Goal: Task Accomplishment & Management: Manage account settings

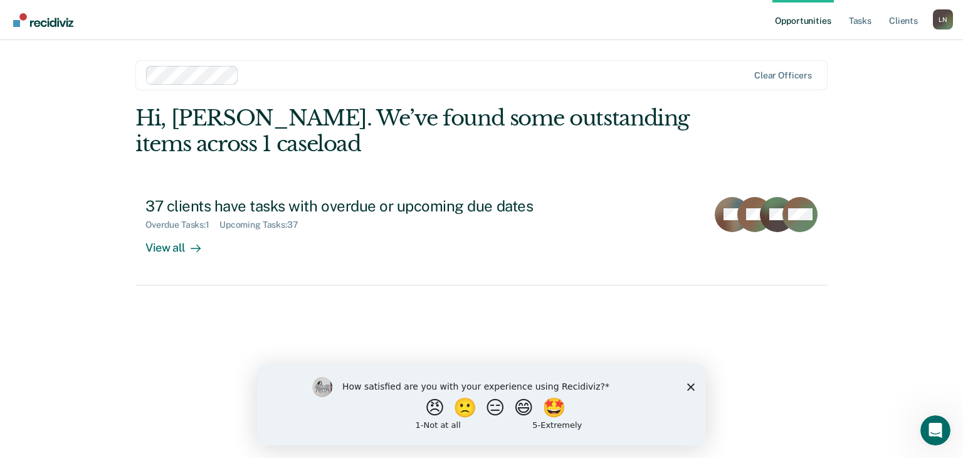
click at [690, 383] on icon "Close survey" at bounding box center [691, 386] width 8 height 8
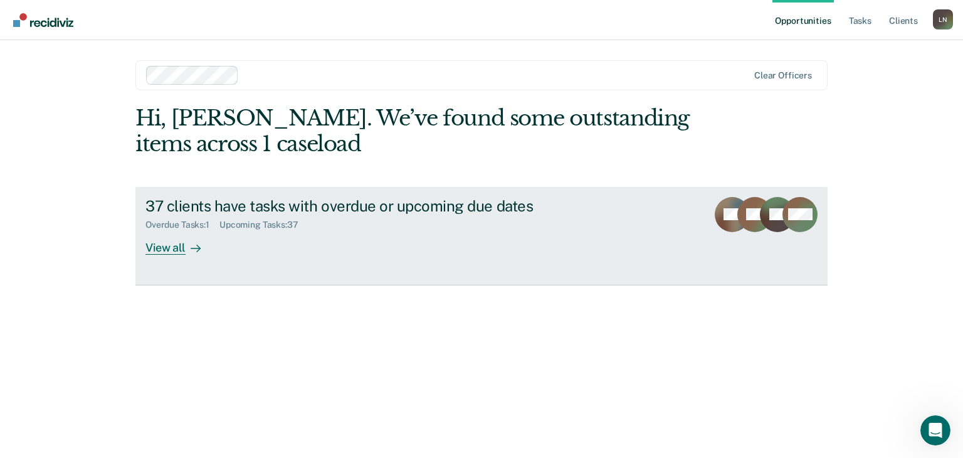
click at [176, 246] on div "View all" at bounding box center [180, 242] width 70 height 24
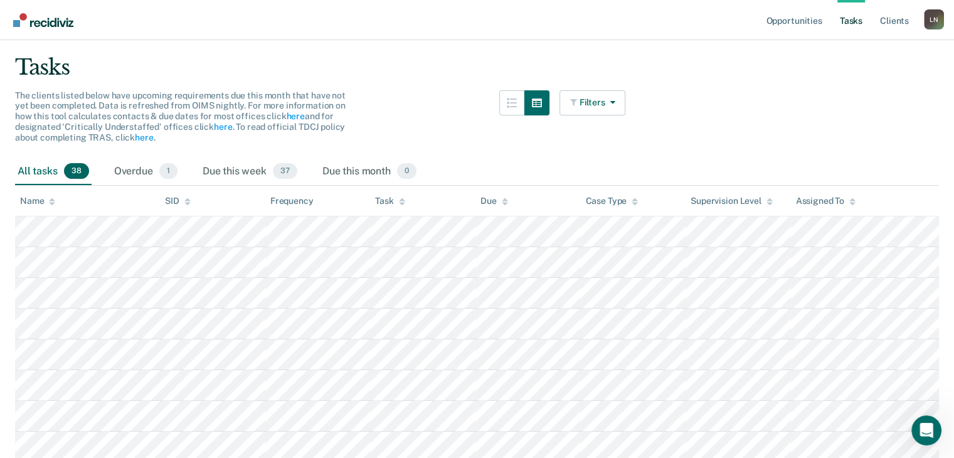
scroll to position [56, 0]
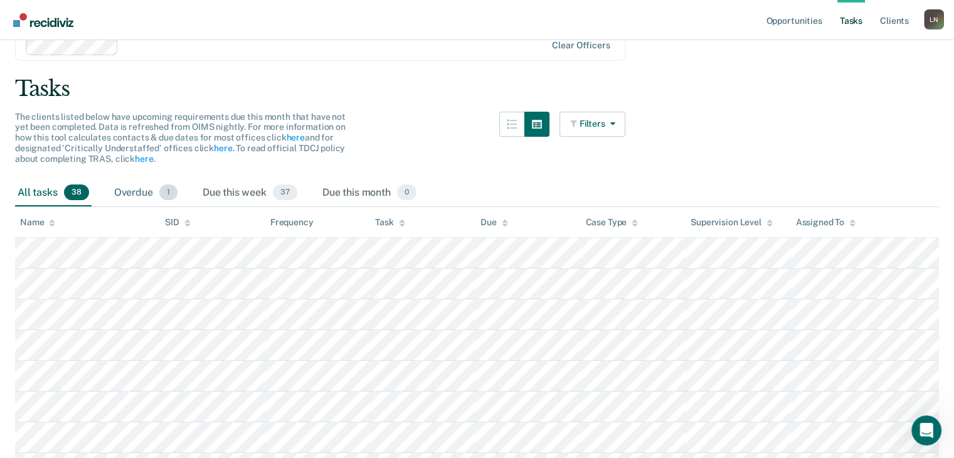
click at [164, 193] on span "1" at bounding box center [168, 192] width 18 height 16
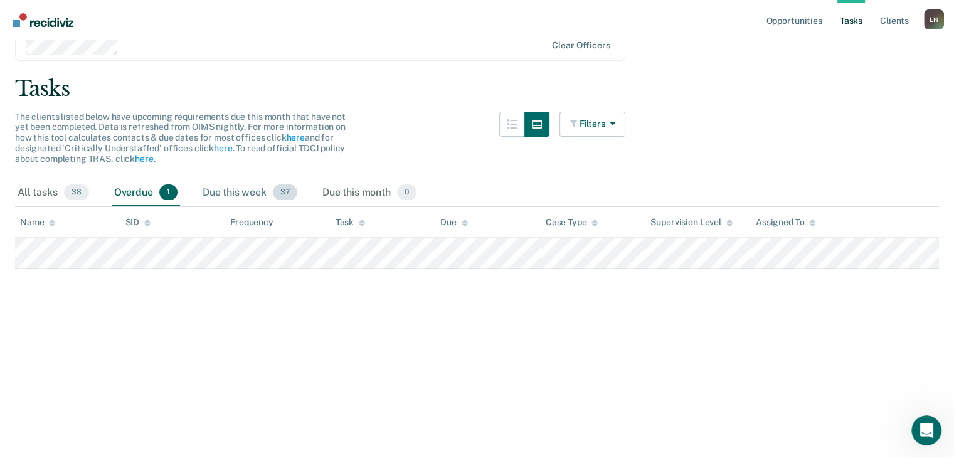
click at [220, 192] on div "Due this week 37" at bounding box center [250, 193] width 100 height 28
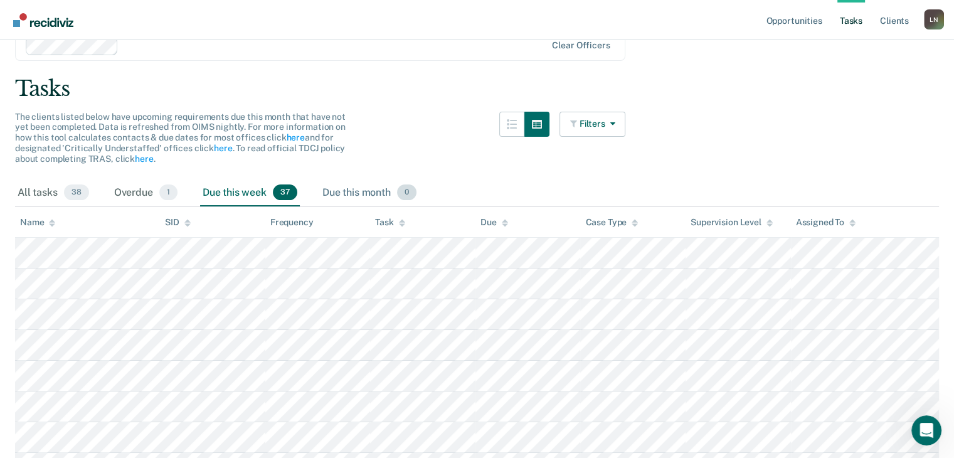
click at [339, 193] on div "Due this month 0" at bounding box center [369, 193] width 99 height 28
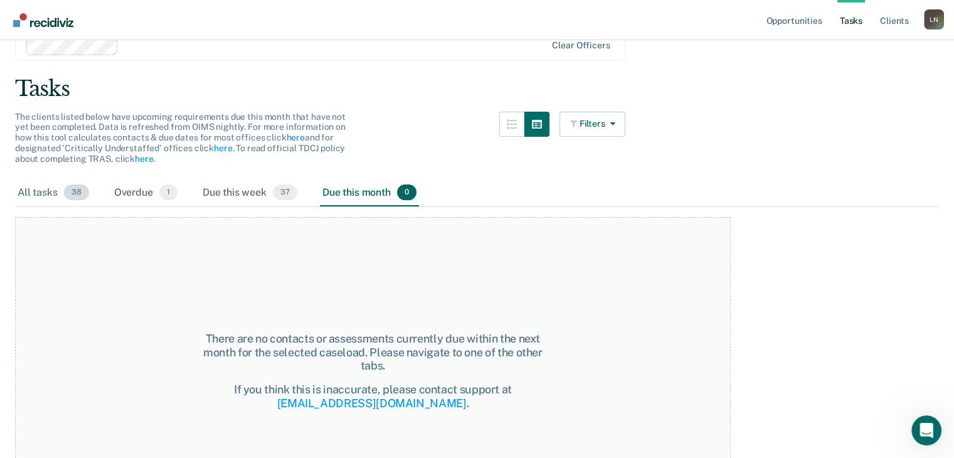
drag, startPoint x: 45, startPoint y: 191, endPoint x: 101, endPoint y: 199, distance: 56.3
click at [41, 194] on div "All tasks 38" at bounding box center [53, 193] width 76 height 28
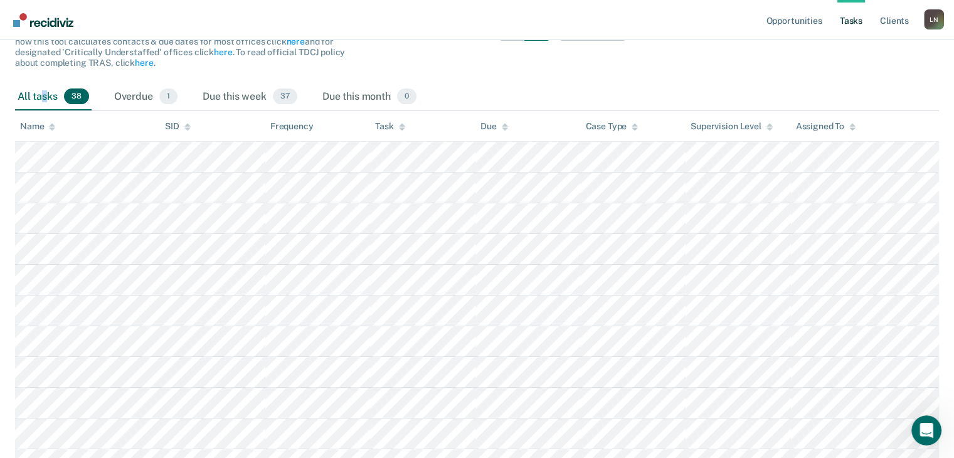
scroll to position [0, 0]
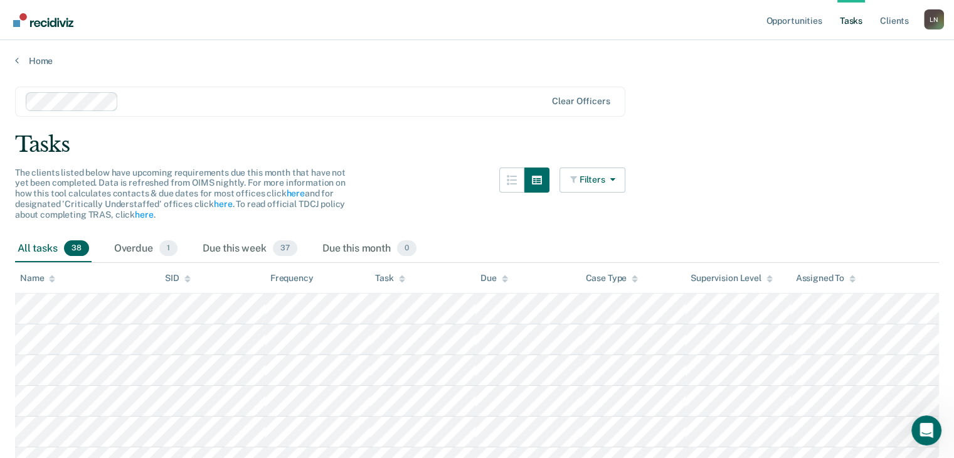
click at [33, 246] on div "All tasks 38" at bounding box center [53, 249] width 76 height 28
